Goal: Use online tool/utility: Utilize a website feature to perform a specific function

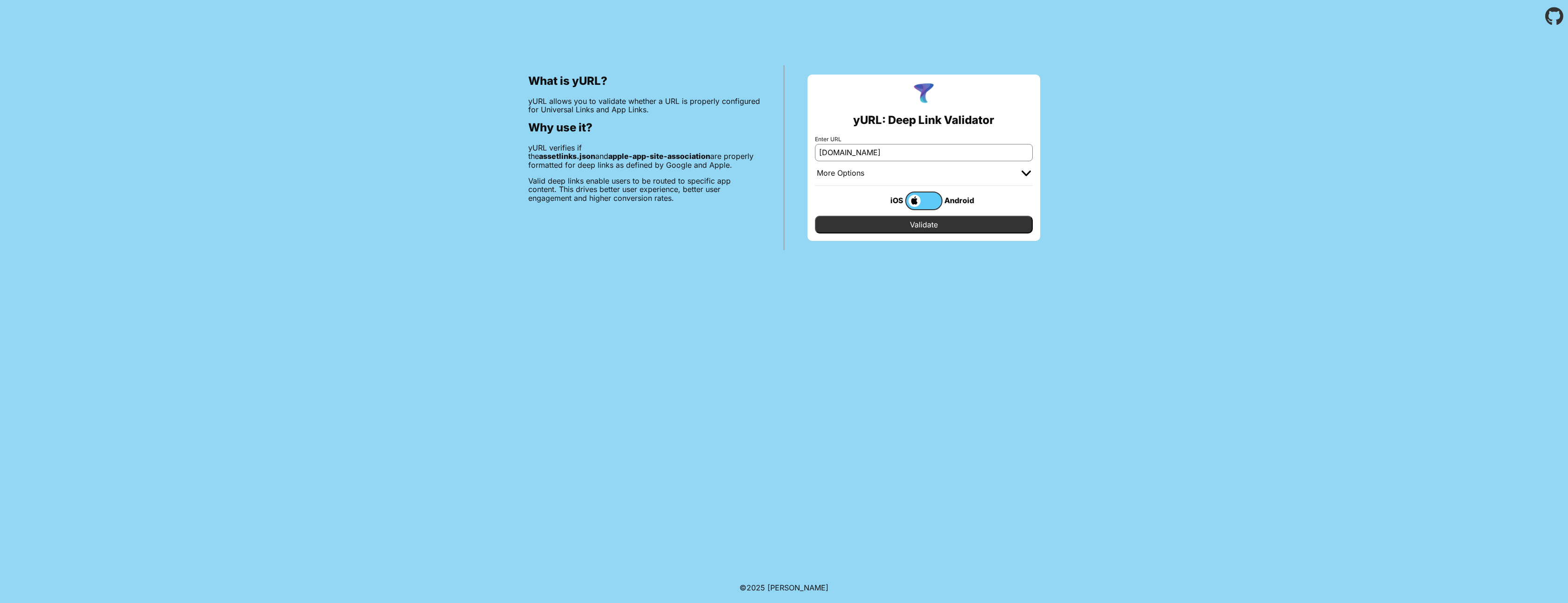
type input "[DOMAIN_NAME]"
click at [815, 216] on input "Validate" at bounding box center [923, 225] width 218 height 18
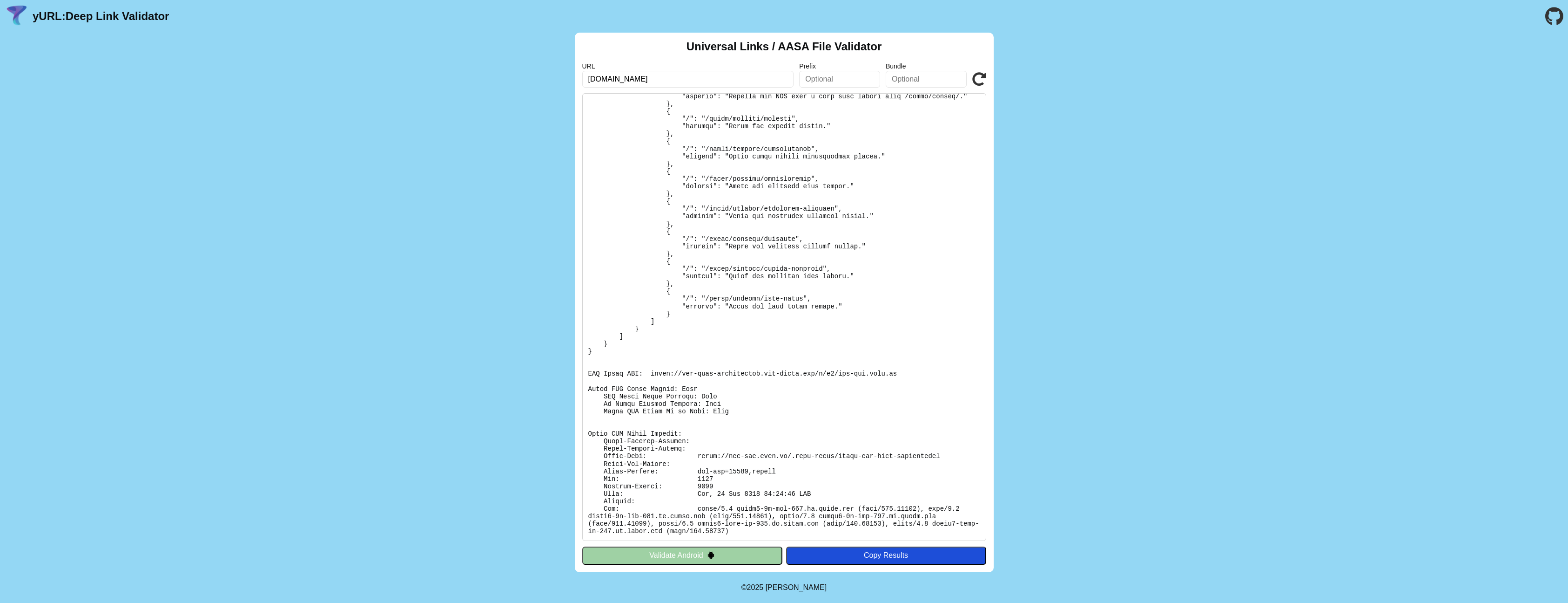
scroll to position [337, 0]
click at [603, 80] on input "[DOMAIN_NAME]" at bounding box center [688, 79] width 212 height 17
type input "[DOMAIN_NAME]"
click button "Validate" at bounding box center [0, 0] width 0 height 0
